Goal: Transaction & Acquisition: Purchase product/service

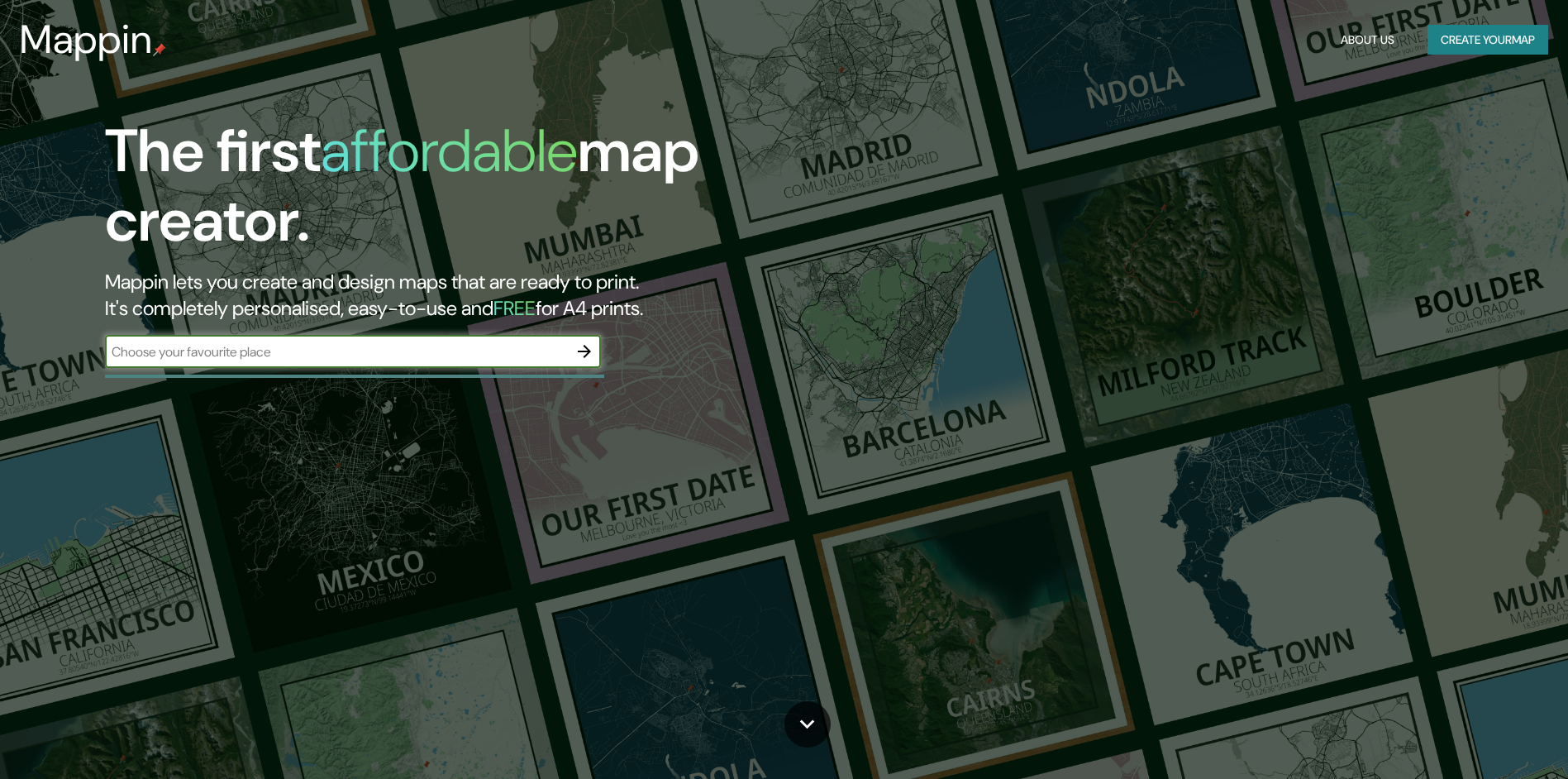
click at [447, 352] on input "text" at bounding box center [337, 352] width 463 height 19
type input "palza [DATE][PERSON_NAME] [GEOGRAPHIC_DATA]"
click at [591, 349] on icon "button" at bounding box center [585, 351] width 20 height 20
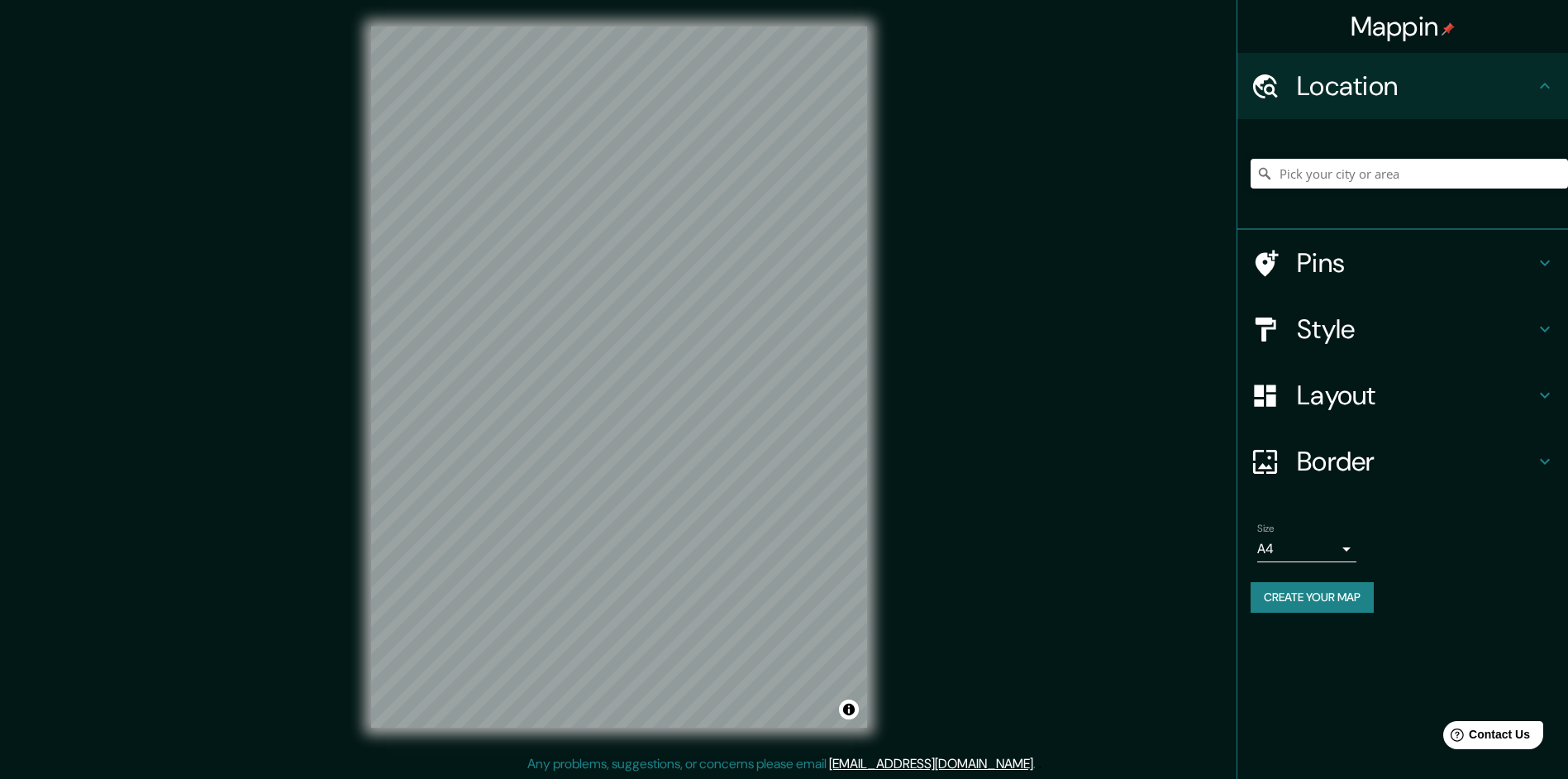
click at [1395, 384] on h4 "Layout" at bounding box center [1416, 395] width 238 height 33
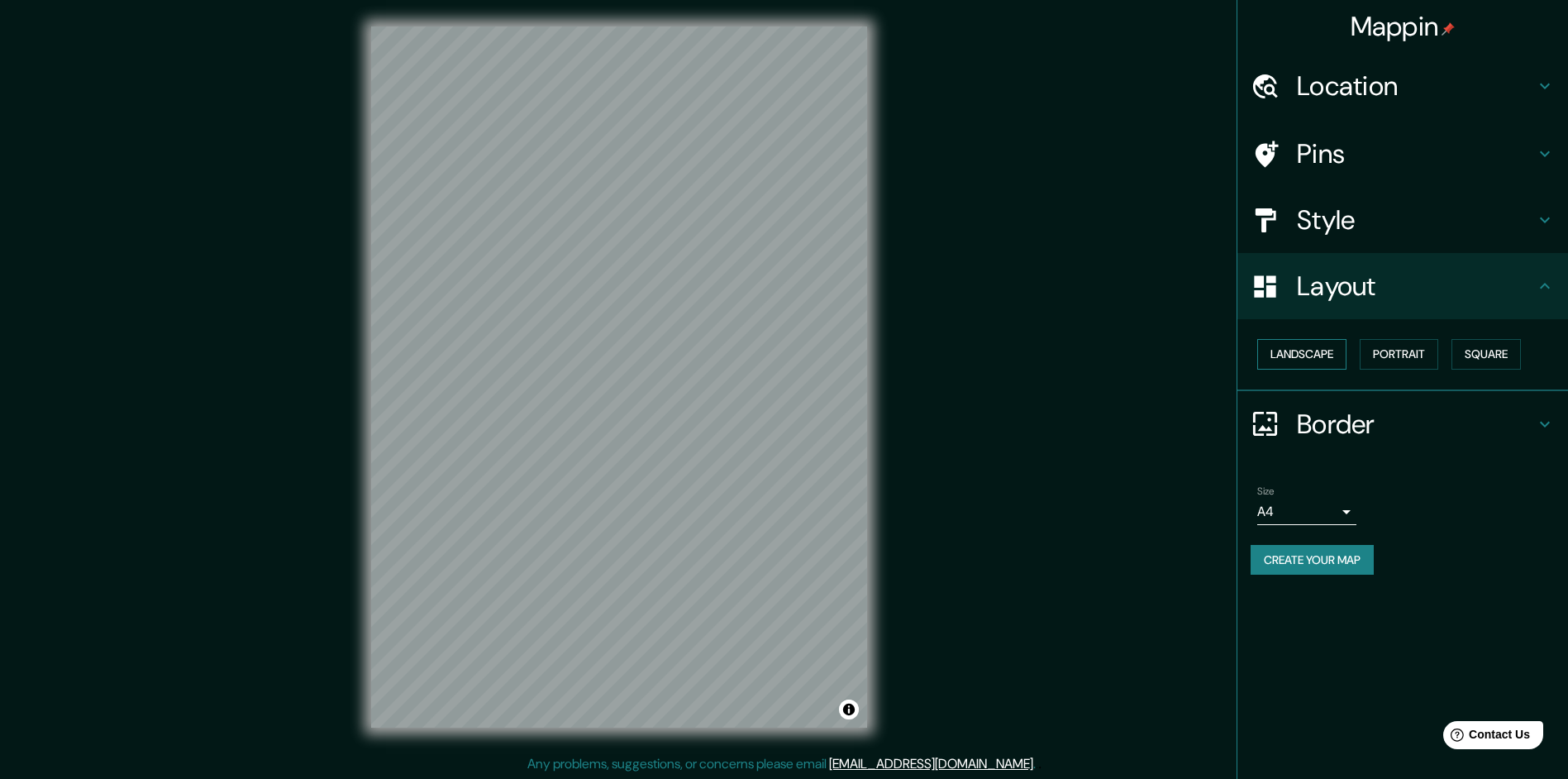
click at [1307, 358] on button "Landscape" at bounding box center [1302, 354] width 89 height 31
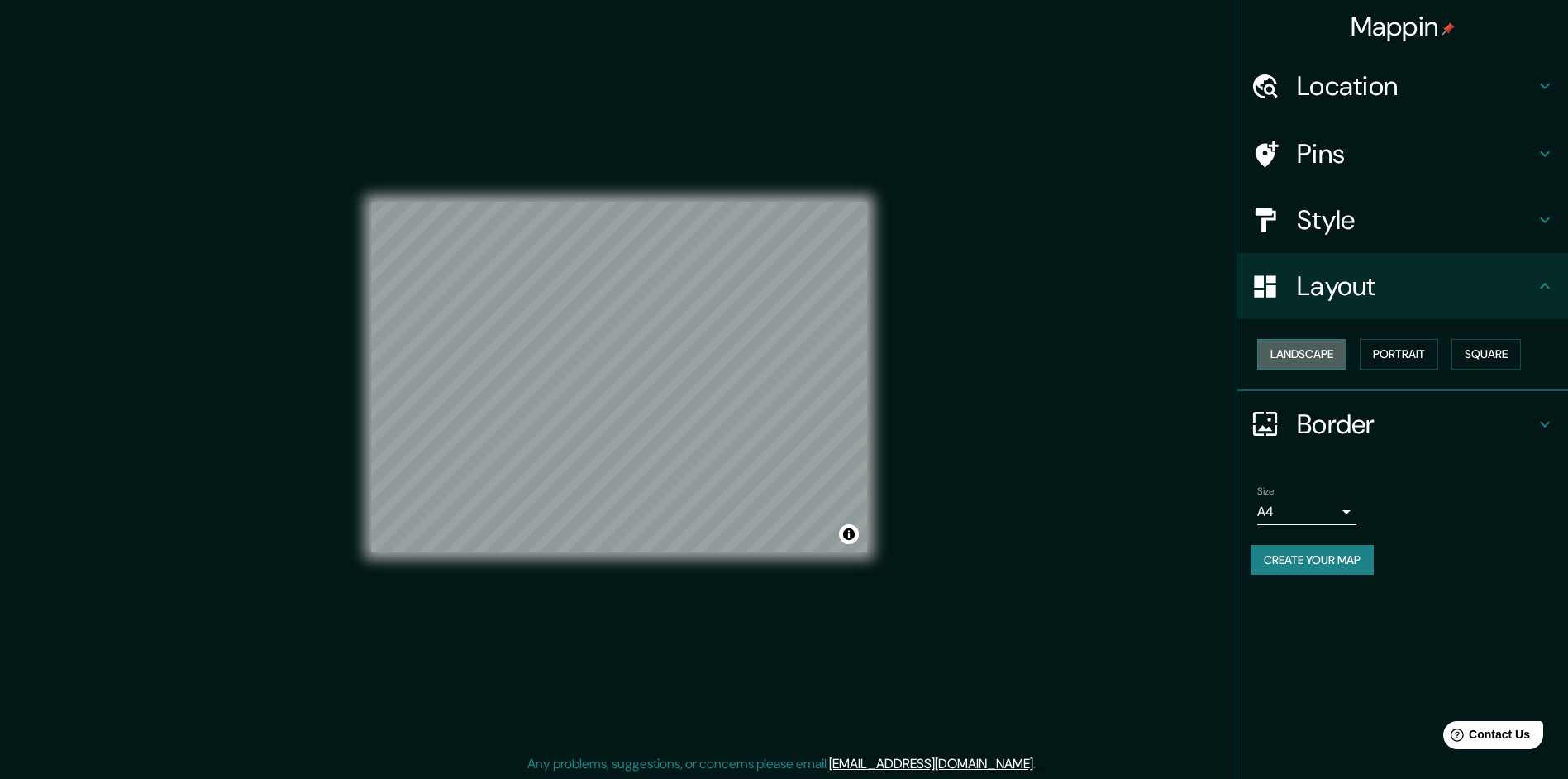
click at [1307, 358] on button "Landscape" at bounding box center [1302, 354] width 89 height 31
click at [1419, 356] on button "Portrait" at bounding box center [1400, 354] width 79 height 31
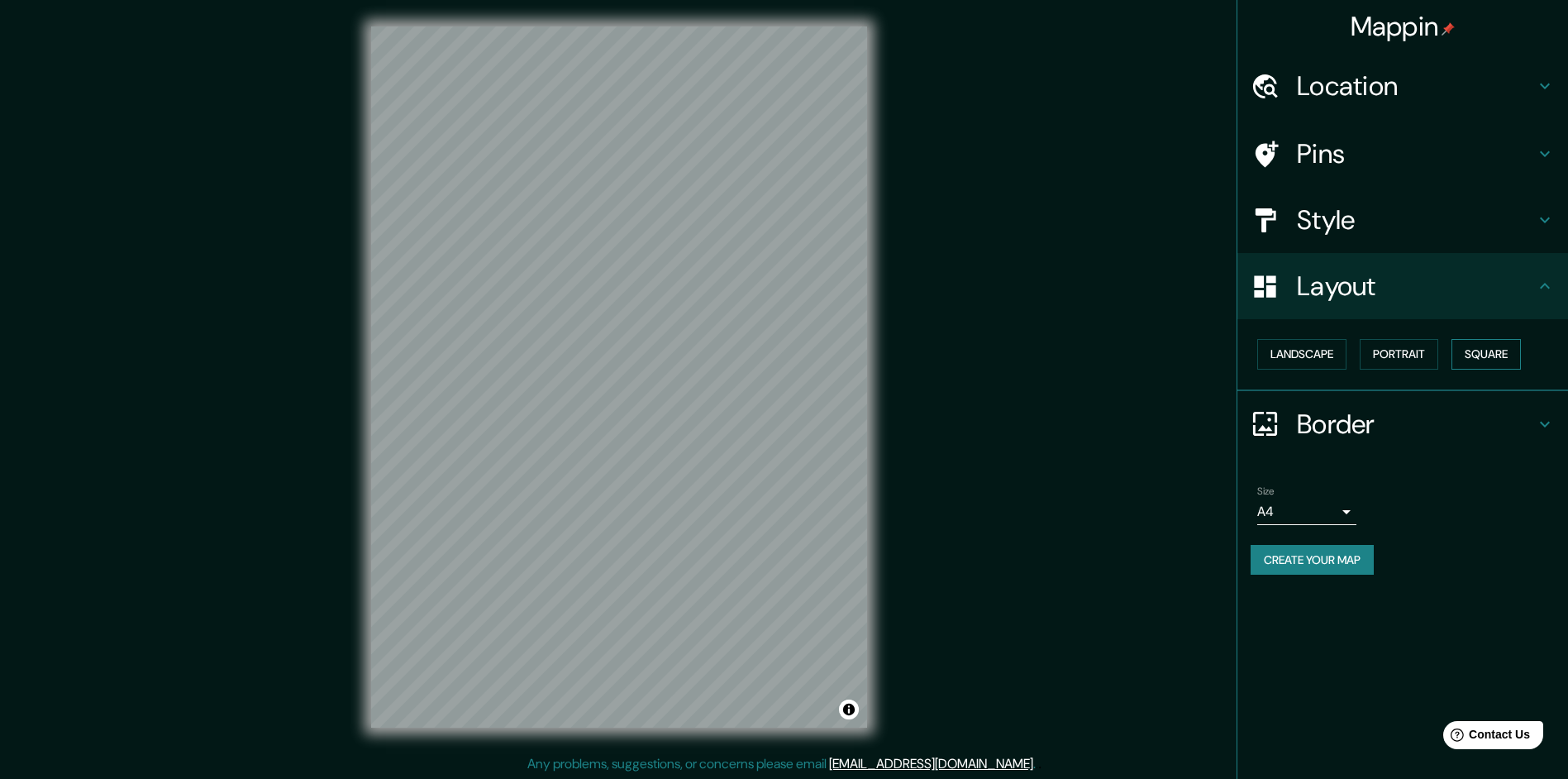
click at [1522, 343] on button "Square" at bounding box center [1486, 354] width 69 height 31
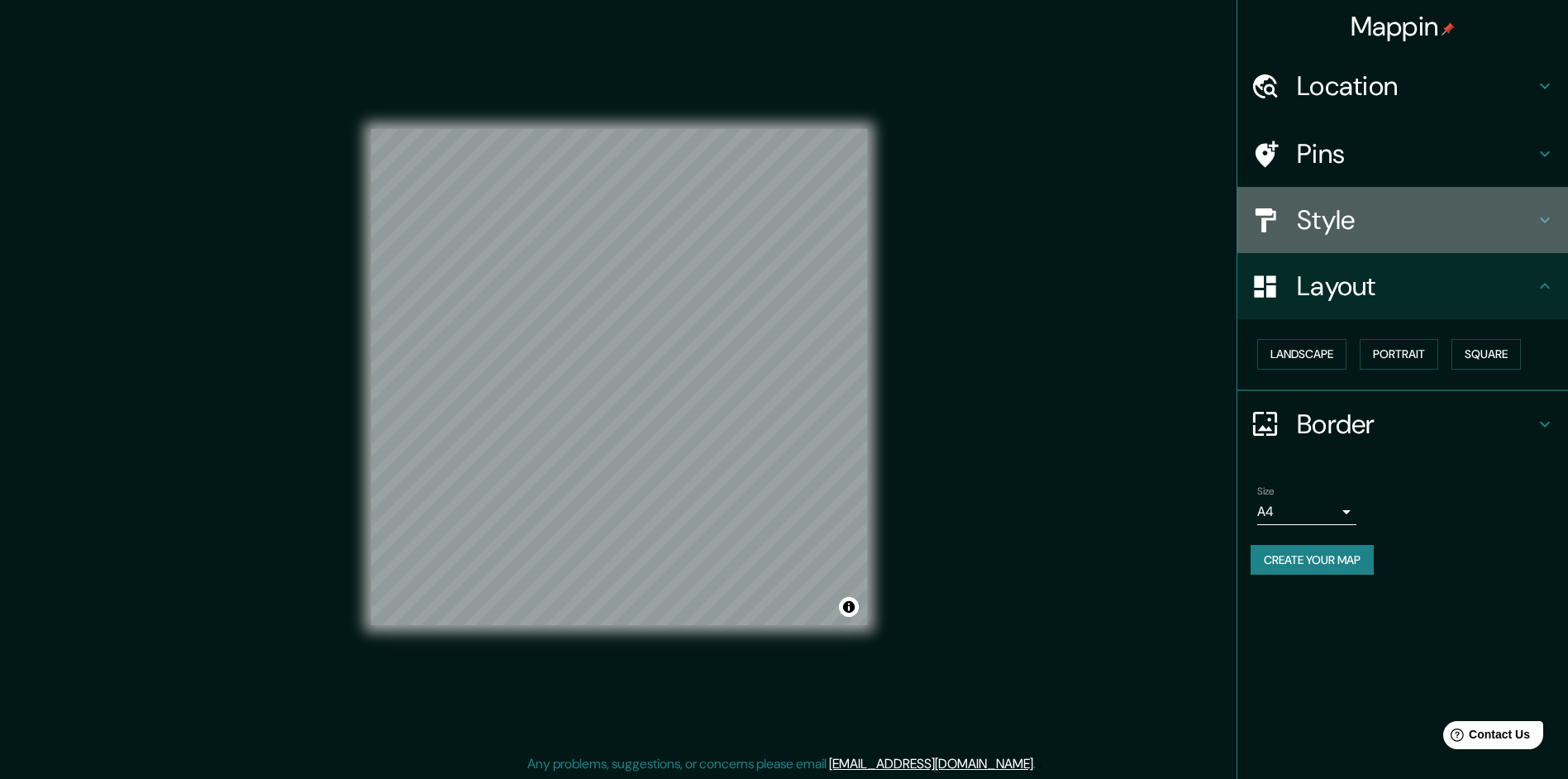
click at [1347, 226] on h4 "Style" at bounding box center [1416, 220] width 238 height 33
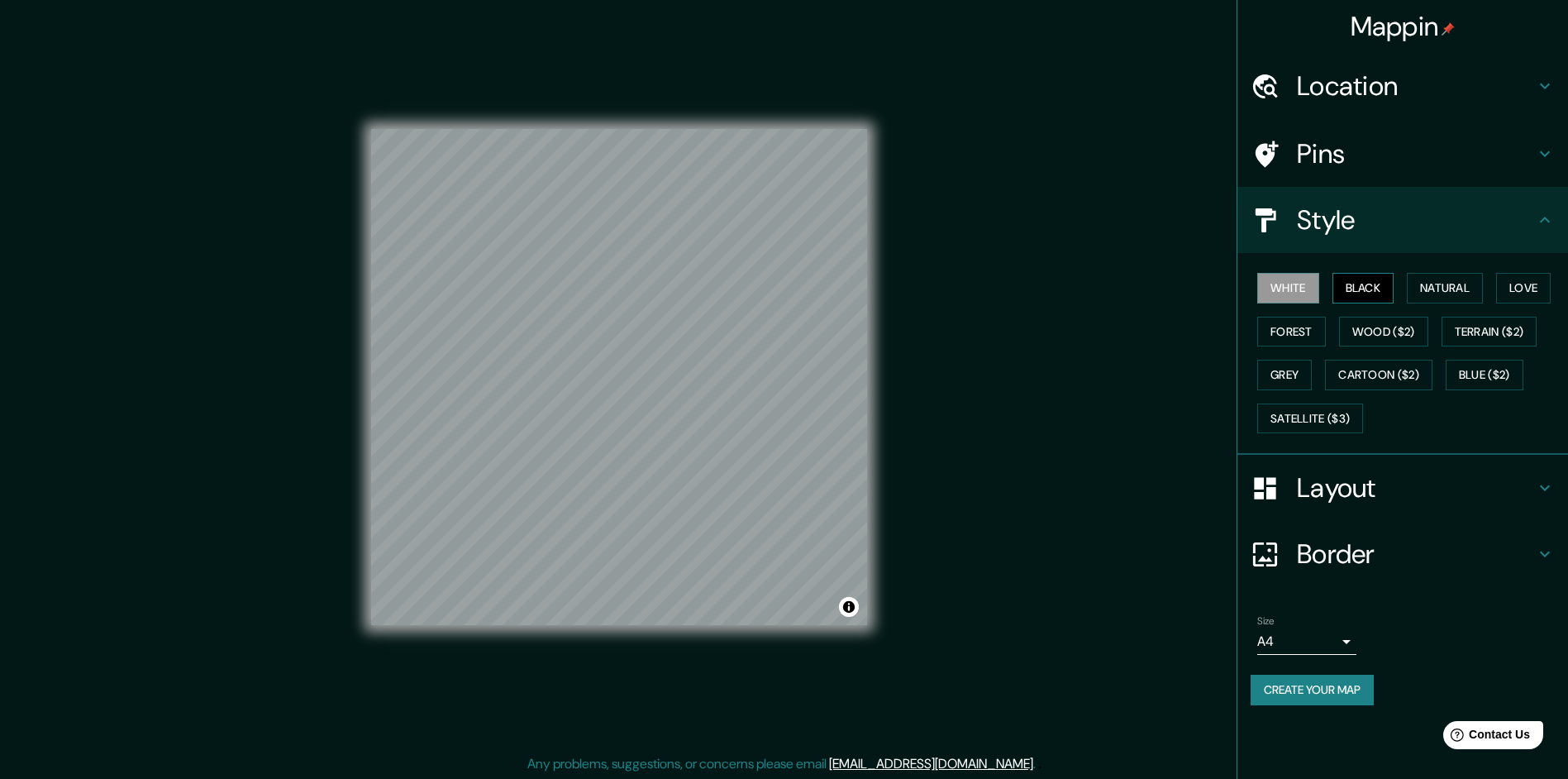
click at [1387, 294] on button "Black" at bounding box center [1364, 287] width 62 height 31
click at [1297, 285] on button "White" at bounding box center [1288, 287] width 62 height 31
click at [1466, 282] on button "Natural" at bounding box center [1444, 287] width 76 height 31
click at [1544, 286] on button "Love" at bounding box center [1523, 287] width 54 height 31
click at [1305, 340] on button "Forest" at bounding box center [1292, 331] width 68 height 31
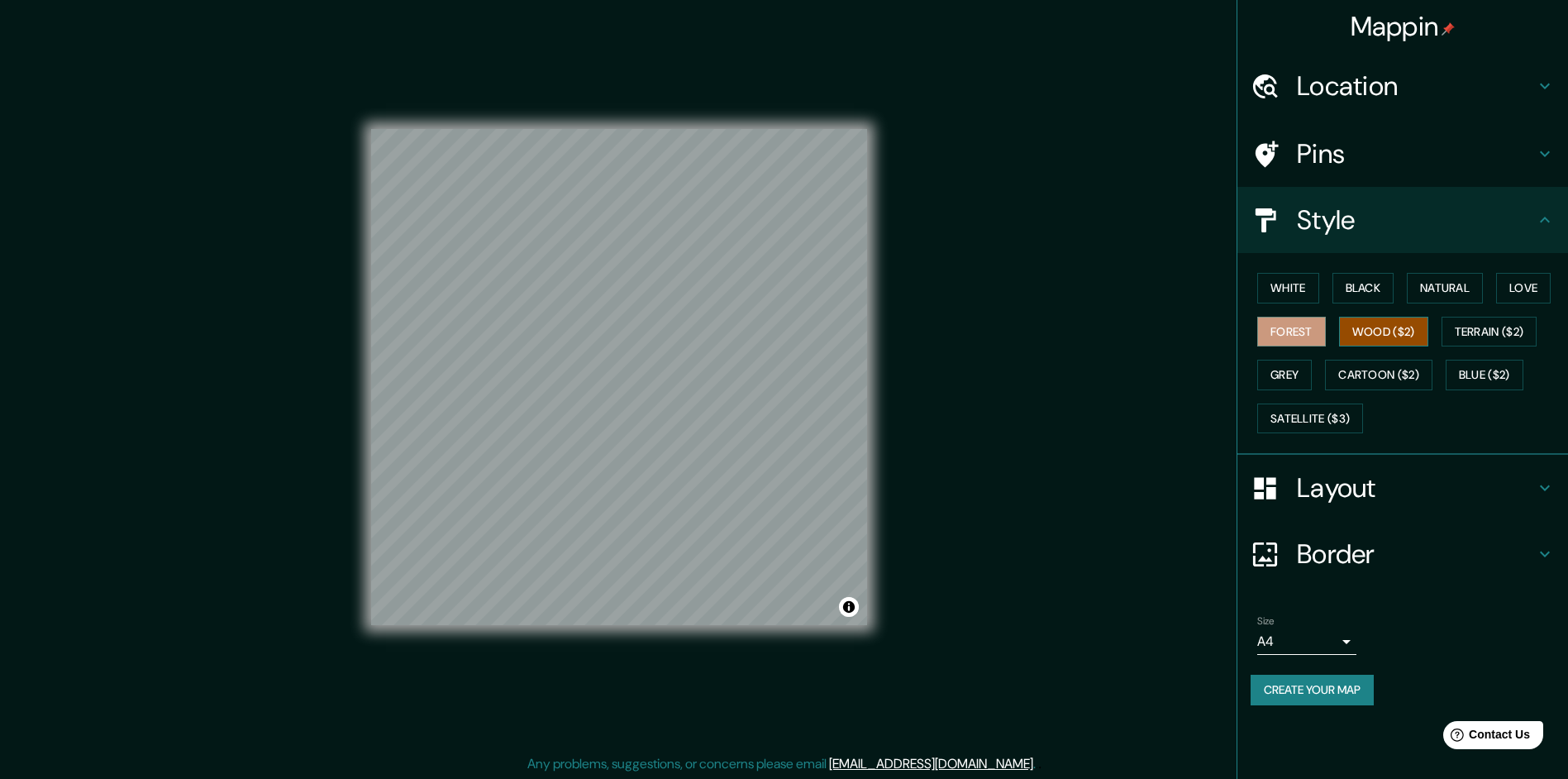
click at [1397, 332] on button "Wood ($2)" at bounding box center [1384, 331] width 89 height 31
click at [1506, 335] on button "Terrain ($2)" at bounding box center [1489, 331] width 96 height 31
click at [1330, 91] on h4 "Location" at bounding box center [1416, 86] width 238 height 33
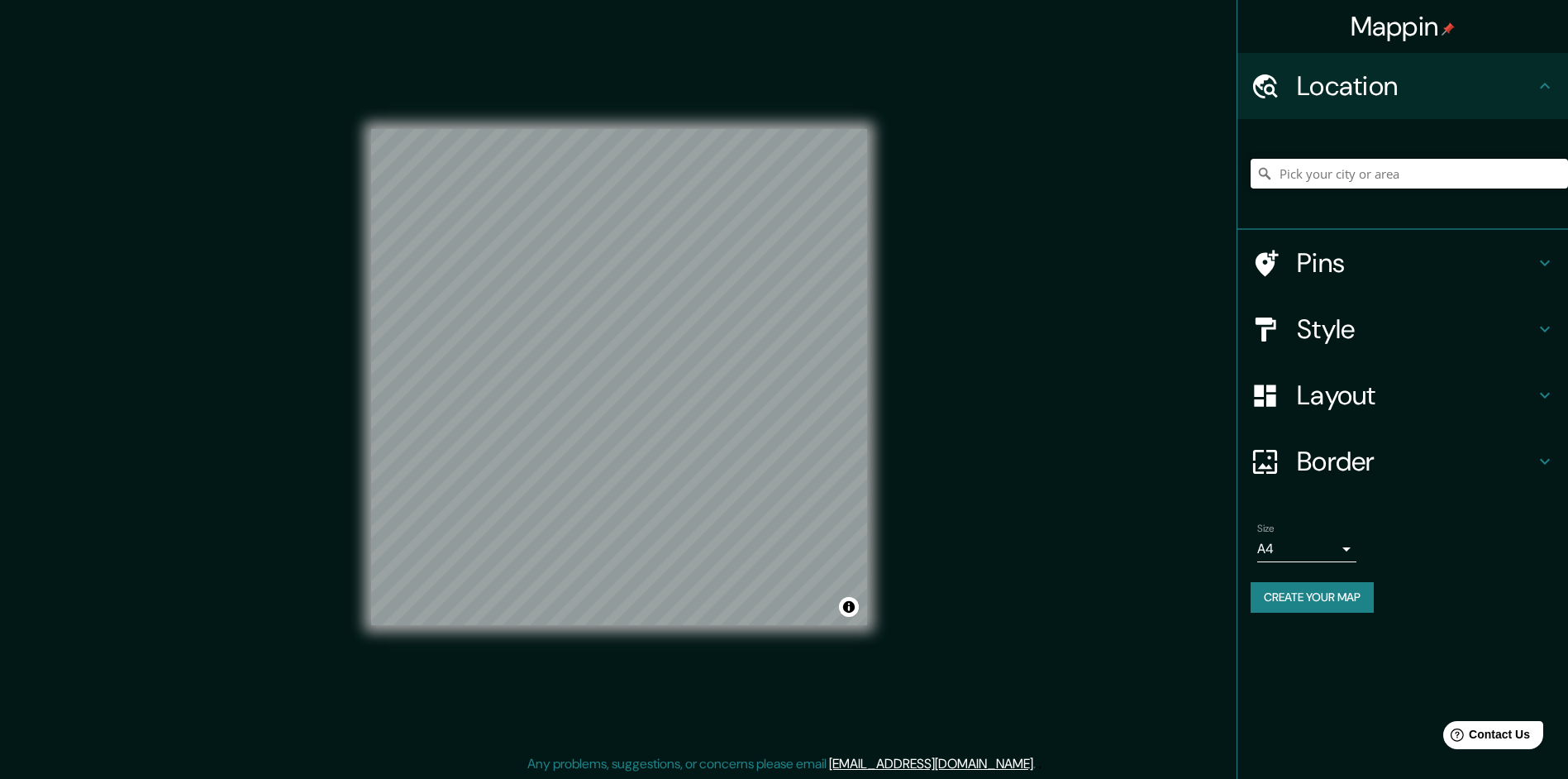
click at [1366, 174] on input "Pick your city or area" at bounding box center [1409, 174] width 317 height 30
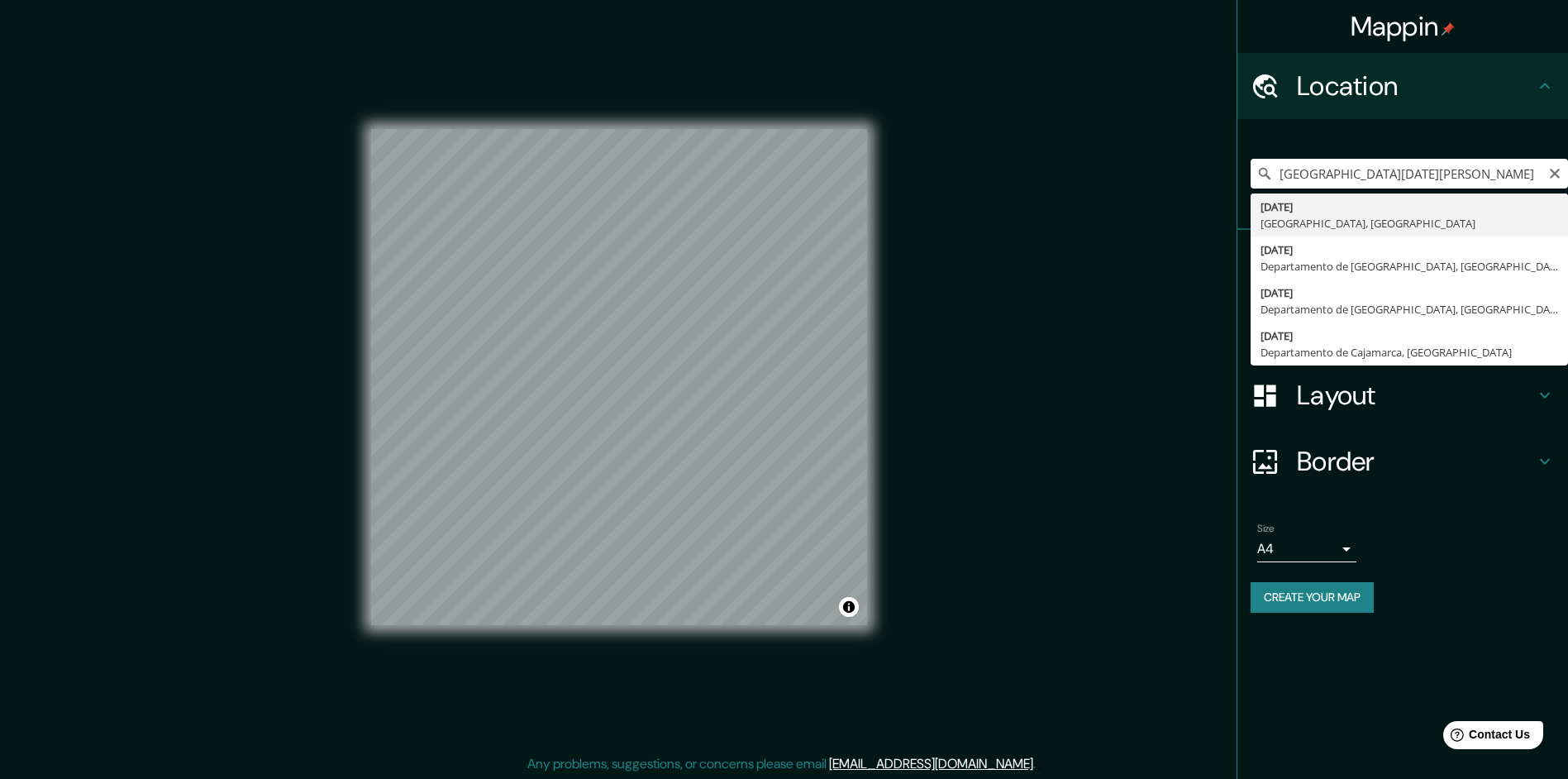
type input "[GEOGRAPHIC_DATA], [GEOGRAPHIC_DATA], [GEOGRAPHIC_DATA]"
